Goal: Contribute content: Contribute content

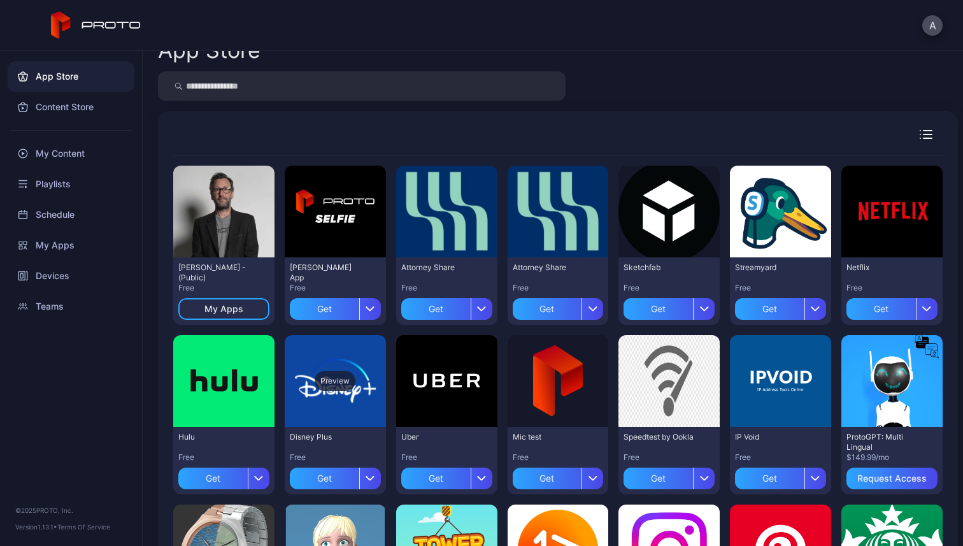
scroll to position [31, 0]
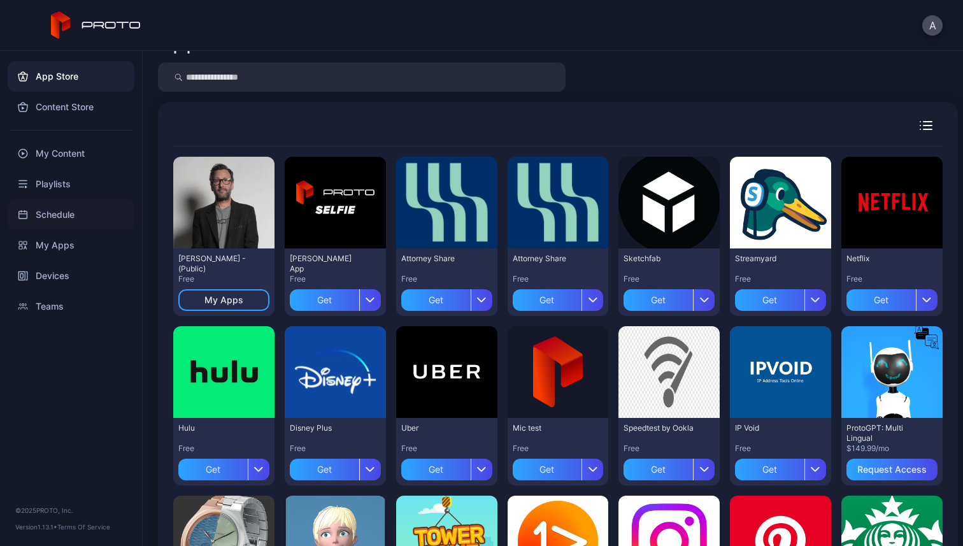
click at [39, 208] on div "Schedule" at bounding box center [71, 214] width 127 height 31
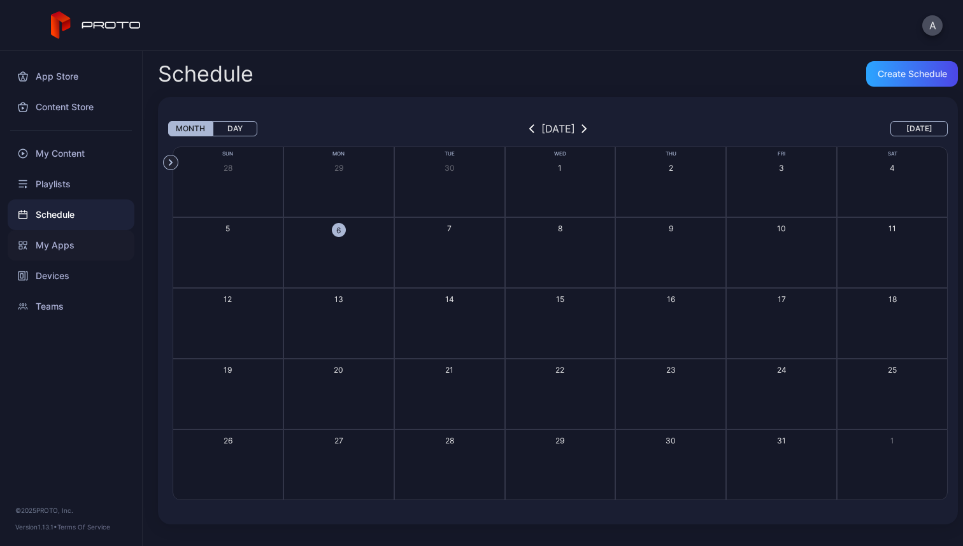
click at [41, 232] on div "My Apps" at bounding box center [71, 245] width 127 height 31
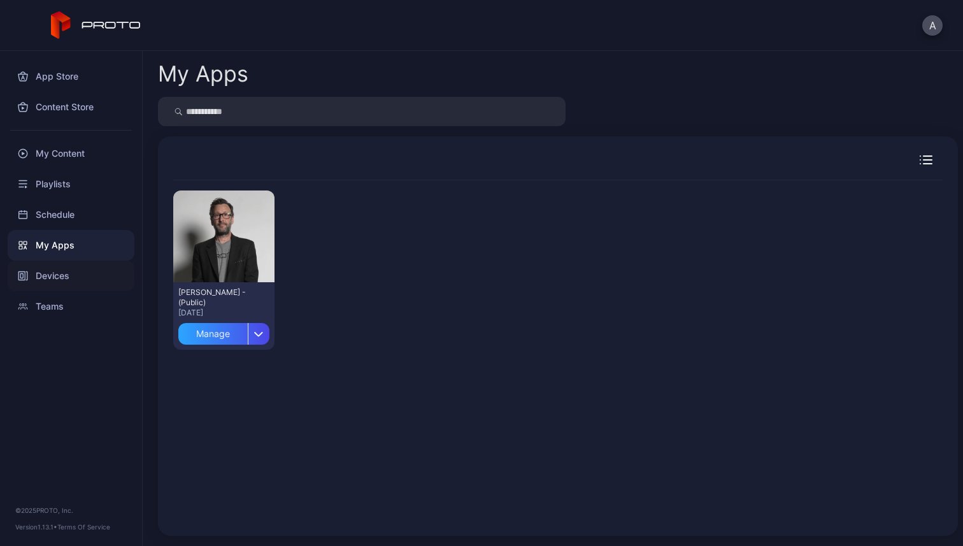
click at [40, 262] on div "Devices" at bounding box center [71, 275] width 127 height 31
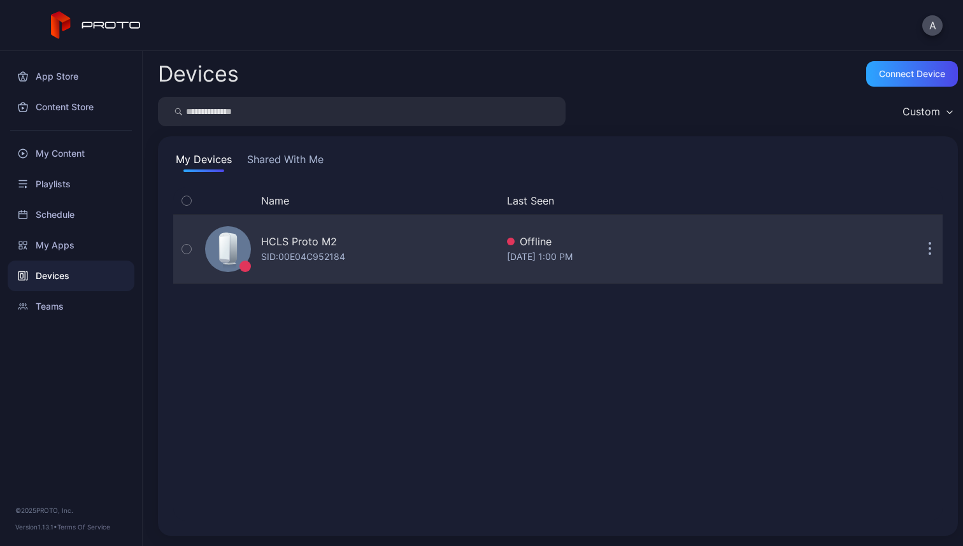
click at [267, 255] on div "SID: 00E04C952184" at bounding box center [303, 256] width 84 height 15
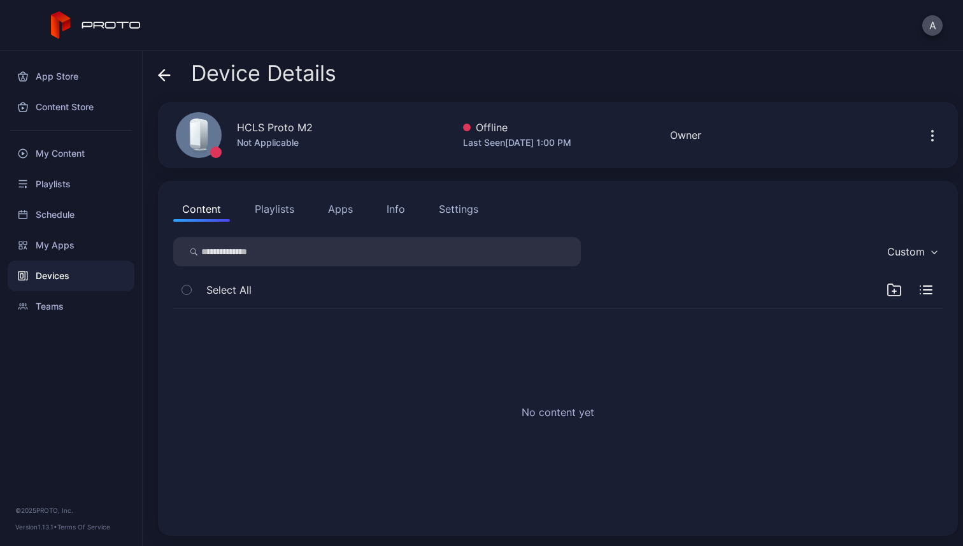
click at [339, 215] on button "Apps" at bounding box center [340, 208] width 43 height 25
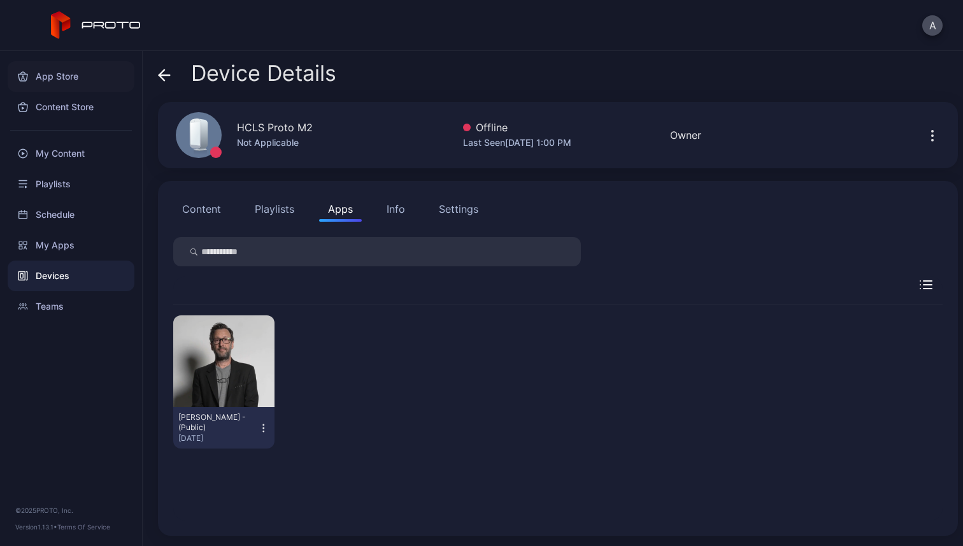
click at [63, 79] on div "App Store" at bounding box center [71, 76] width 127 height 31
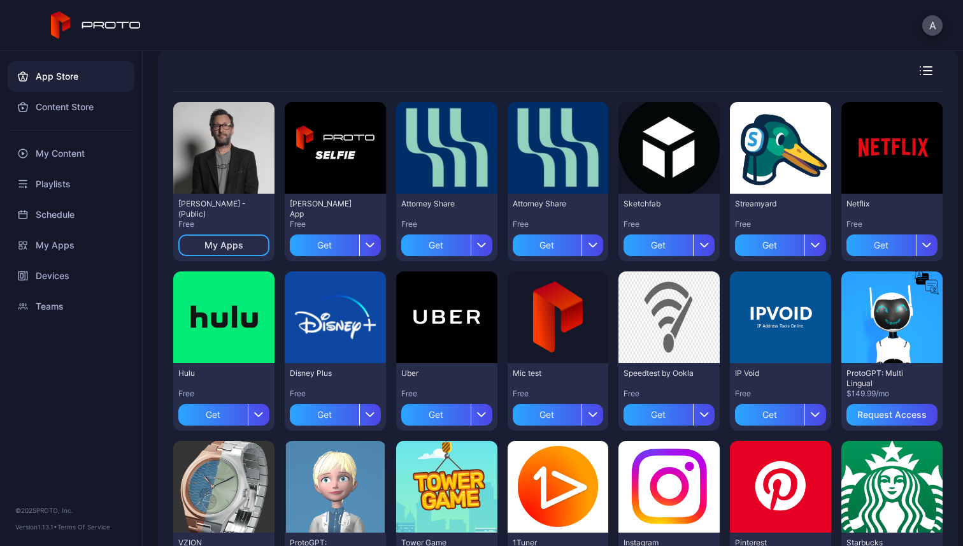
scroll to position [90, 0]
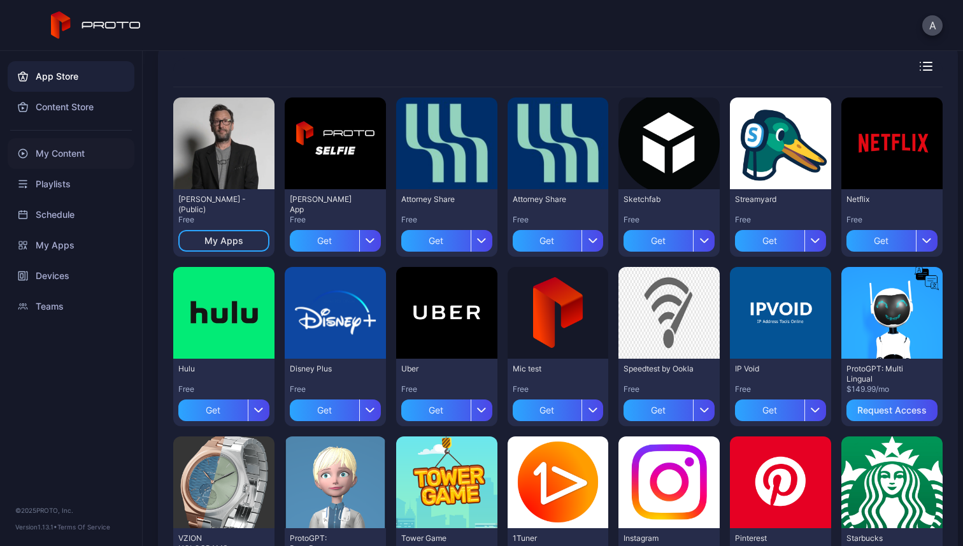
click at [47, 148] on div "My Content" at bounding box center [71, 153] width 127 height 31
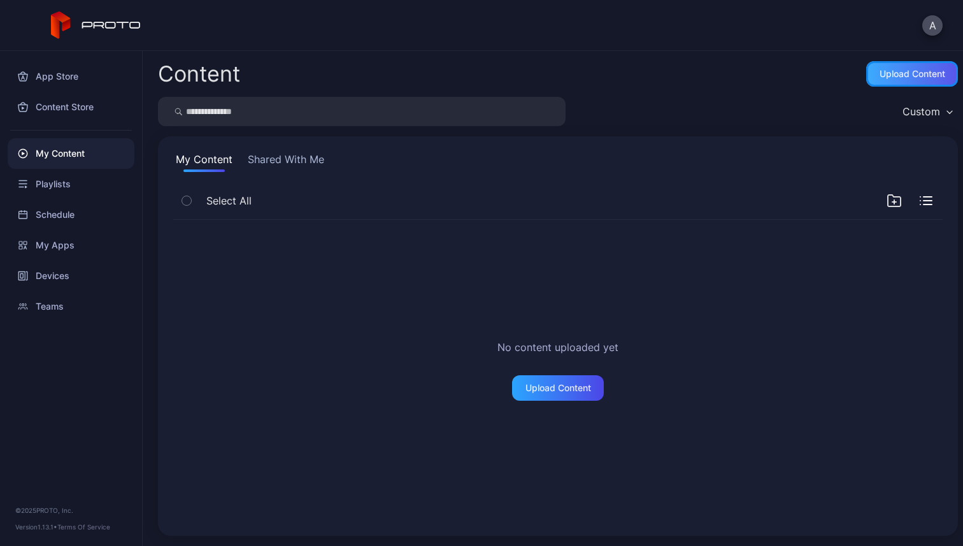
click at [900, 74] on div "Upload Content" at bounding box center [912, 74] width 66 height 10
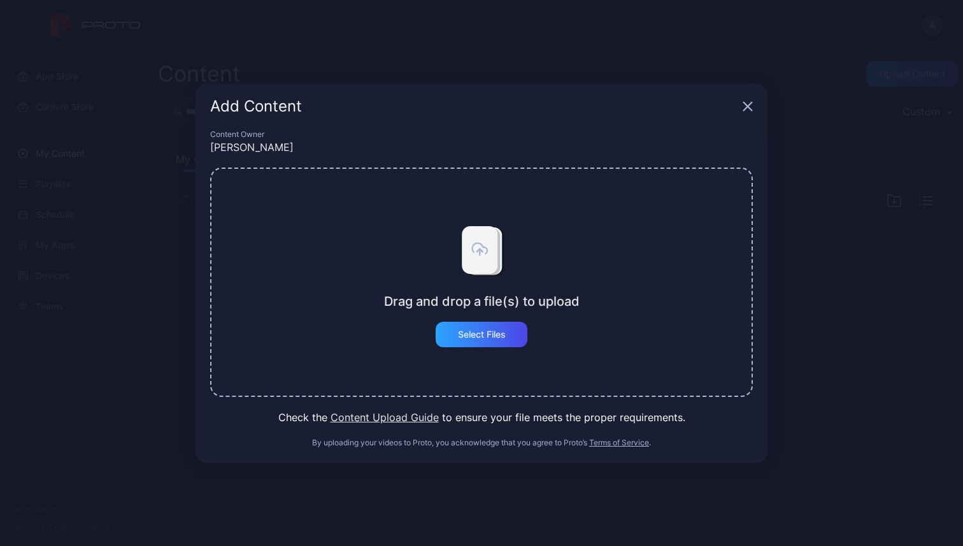
click at [394, 416] on button "Content Upload Guide" at bounding box center [385, 416] width 108 height 15
